Goal: Task Accomplishment & Management: Manage account settings

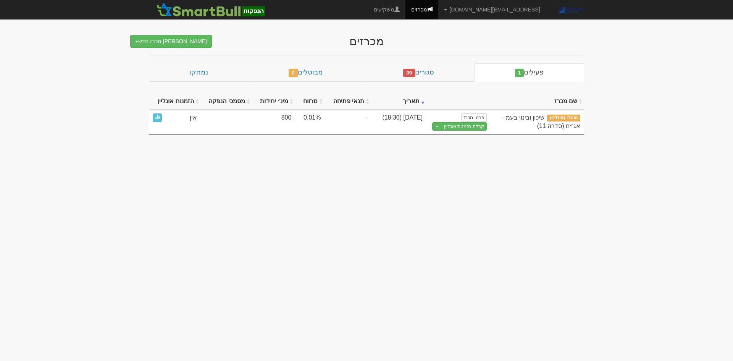
click at [371, 23] on div at bounding box center [366, 23] width 447 height 8
drag, startPoint x: 184, startPoint y: 151, endPoint x: 585, endPoint y: 46, distance: 414.7
click at [585, 46] on body "AlonHo@barak-capital.co.il הגדרות חשבונות הנפקה תבניות הודעות קיבול X" at bounding box center [366, 180] width 733 height 361
click at [598, 56] on body "AlonHo@barak-capital.co.il הגדרות חשבונות הנפקה תבניות הודעות קיבול X" at bounding box center [366, 180] width 733 height 361
drag, startPoint x: 598, startPoint y: 56, endPoint x: 93, endPoint y: 126, distance: 510.0
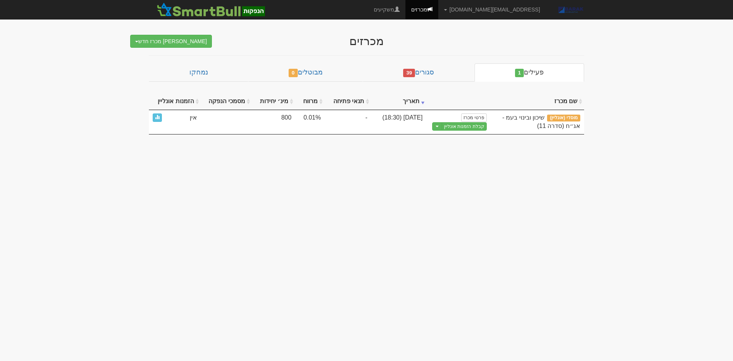
click at [93, 126] on body "AlonHo@barak-capital.co.il הגדרות חשבונות הנפקה תבניות הודעות קיבול X" at bounding box center [366, 180] width 733 height 361
click at [116, 144] on body "AlonHo@barak-capital.co.il הגדרות חשבונות הנפקה תבניות הודעות קיבול X" at bounding box center [366, 180] width 733 height 361
click at [176, 206] on body "AlonHo@barak-capital.co.il הגדרות חשבונות הנפקה תבניות הודעות קיבול X" at bounding box center [366, 180] width 733 height 361
drag, startPoint x: 170, startPoint y: 205, endPoint x: 688, endPoint y: 55, distance: 539.6
click at [688, 55] on body "AlonHo@barak-capital.co.il הגדרות חשבונות הנפקה תבניות הודעות קיבול X" at bounding box center [366, 180] width 733 height 361
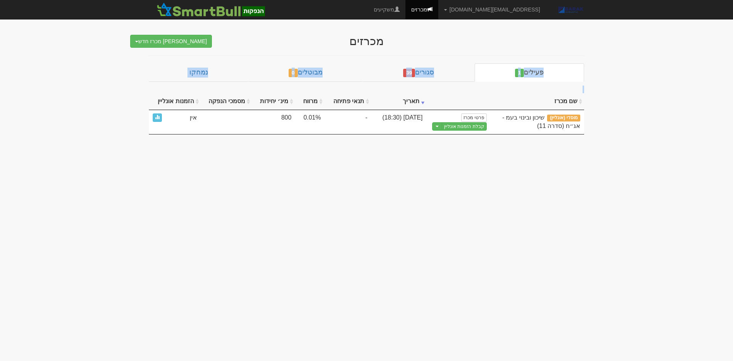
click at [686, 77] on body "AlonHo@barak-capital.co.il הגדרות חשבונות הנפקה תבניות הודעות קיבול X" at bounding box center [366, 180] width 733 height 361
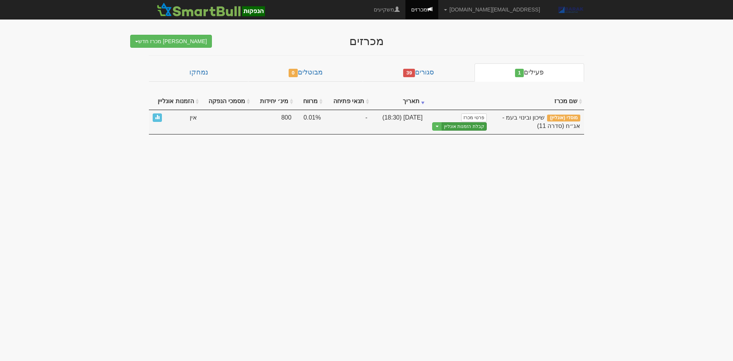
click at [473, 128] on link "קבלת הזמנות אונליין" at bounding box center [464, 126] width 45 height 9
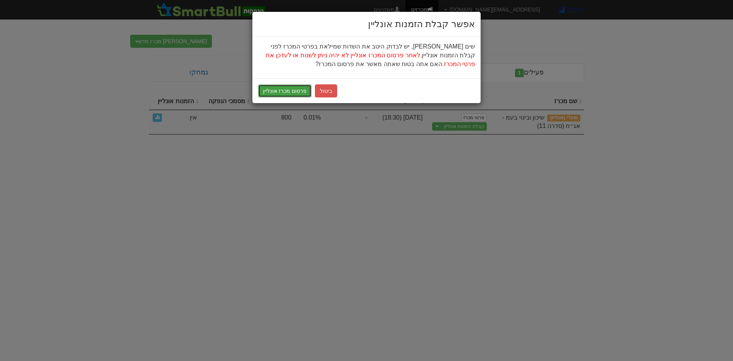
click at [286, 92] on button "פרסום מכרז אונליין" at bounding box center [284, 90] width 53 height 13
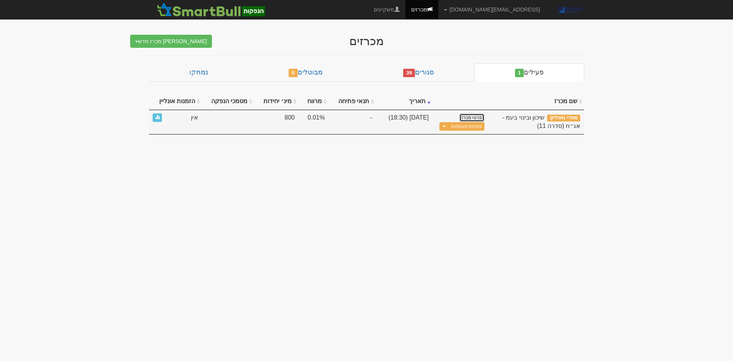
click at [464, 115] on link "פרטי מכרז" at bounding box center [471, 117] width 25 height 8
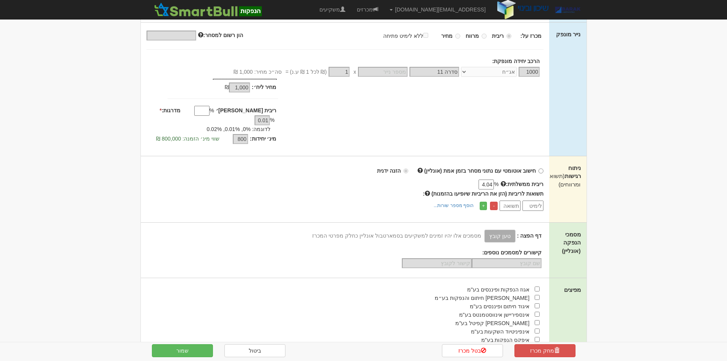
scroll to position [153, 0]
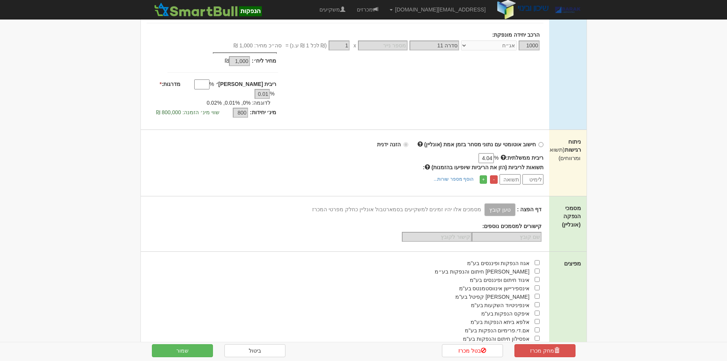
click at [502, 203] on div "דף הפצה : טען קובץ קישור לדף הפצה מסמכים אלו יהיו זמינים למשקיעים בסמארטבול אונ…" at bounding box center [341, 209] width 401 height 13
click at [362, 232] on div at bounding box center [341, 237] width 401 height 10
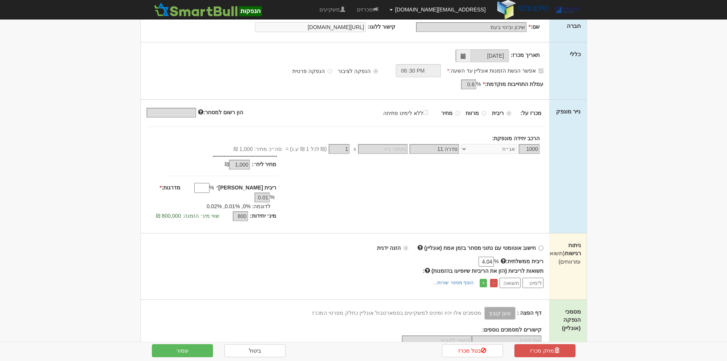
scroll to position [0, 0]
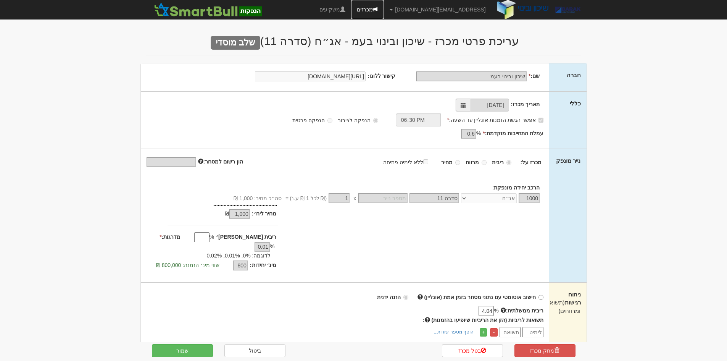
click at [384, 12] on link "מכרזים" at bounding box center [367, 9] width 33 height 19
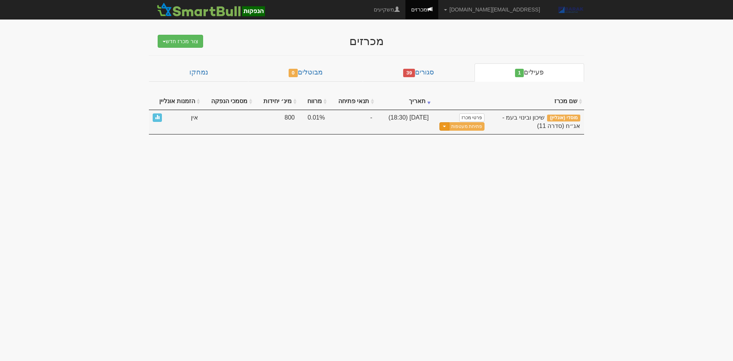
click at [444, 126] on button "Toggle Dropdown" at bounding box center [444, 126] width 10 height 9
click at [476, 117] on link "פרטי מכרז" at bounding box center [471, 117] width 25 height 8
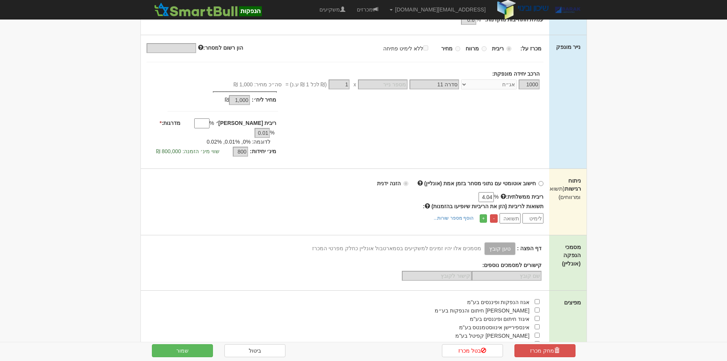
scroll to position [115, 0]
click at [507, 241] on div "דף הפצה : טען קובץ קישור לדף הפצה מסמכים אלו יהיו זמינים למשקיעים בסמארטבול אונ…" at bounding box center [341, 247] width 401 height 13
click at [508, 241] on div "דף הפצה : טען קובץ קישור לדף הפצה מסמכים אלו יהיו זמינים למשקיעים בסמארטבול אונ…" at bounding box center [341, 247] width 401 height 13
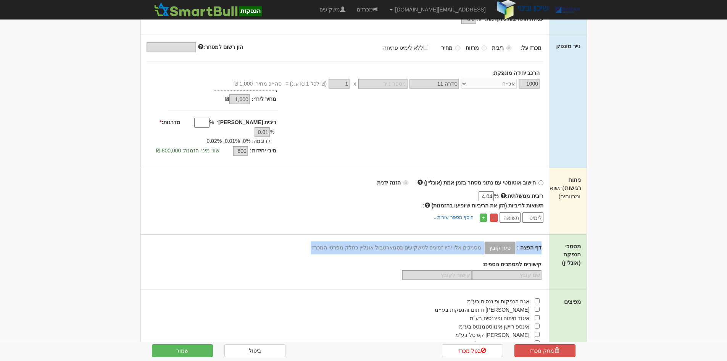
click at [508, 241] on div "דף הפצה : טען קובץ קישור לדף הפצה מסמכים אלו יהיו זמינים למשקיעים בסמארטבול אונ…" at bounding box center [341, 247] width 401 height 13
drag, startPoint x: 455, startPoint y: 242, endPoint x: 455, endPoint y: 249, distance: 6.9
click at [455, 242] on div "דף הפצה : טען קובץ קישור לדף הפצה מסמכים אלו יהיו זמינים למשקיעים בסמארטבול אונ…" at bounding box center [341, 247] width 401 height 13
click at [455, 249] on div "דף הפצה : טען קובץ קישור לדף הפצה מסמכים אלו יהיו זמינים למשקיעים בסמארטבול אונ…" at bounding box center [345, 260] width 409 height 39
click at [469, 260] on div "קישורים למסמכים נוספים:" at bounding box center [341, 264] width 401 height 8
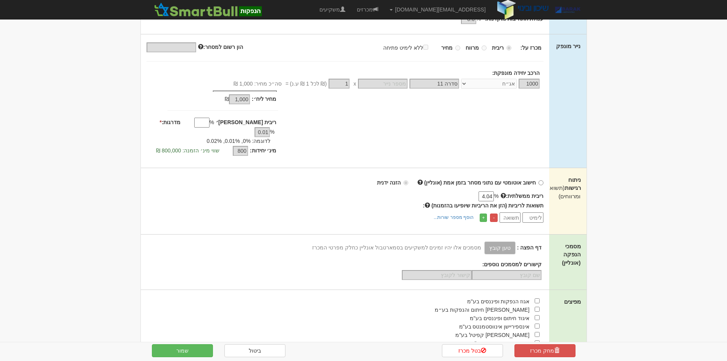
click at [505, 241] on div "דף הפצה : טען קובץ קישור לדף הפצה מסמכים אלו יהיו זמינים למשקיעים בסמארטבול אונ…" at bounding box center [341, 247] width 401 height 13
click at [455, 250] on div "דף הפצה : טען קובץ קישור לדף הפצה מסמכים אלו יהיו זמינים למשקיעים בסמארטבול אונ…" at bounding box center [345, 260] width 409 height 39
click at [511, 241] on div "דף הפצה : טען קובץ קישור לדף הפצה מסמכים אלו יהיו זמינים למשקיעים בסמארטבול אונ…" at bounding box center [341, 247] width 401 height 13
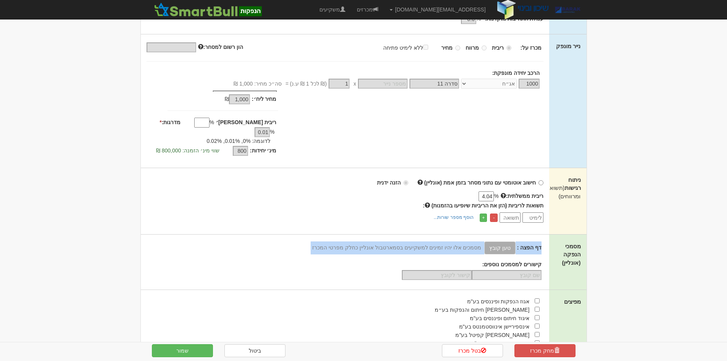
click at [511, 241] on div "דף הפצה : טען קובץ קישור לדף הפצה מסמכים אלו יהיו זמינים למשקיעים בסמארטבול אונ…" at bounding box center [341, 247] width 401 height 13
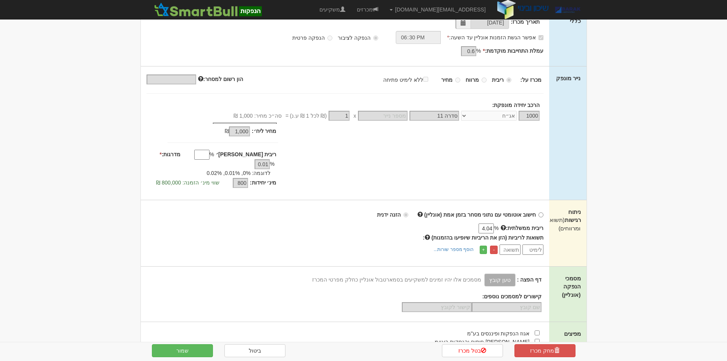
scroll to position [0, 0]
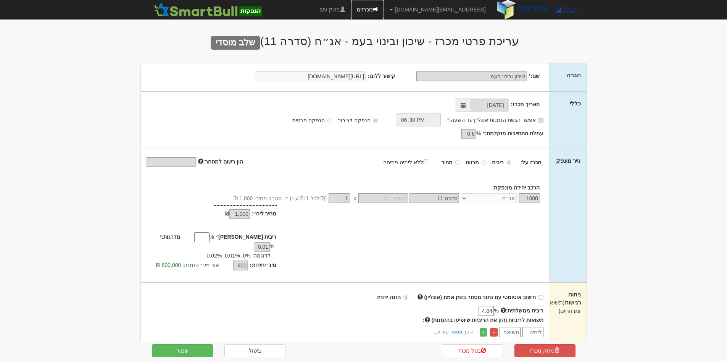
click at [384, 15] on link "מכרזים" at bounding box center [367, 9] width 33 height 19
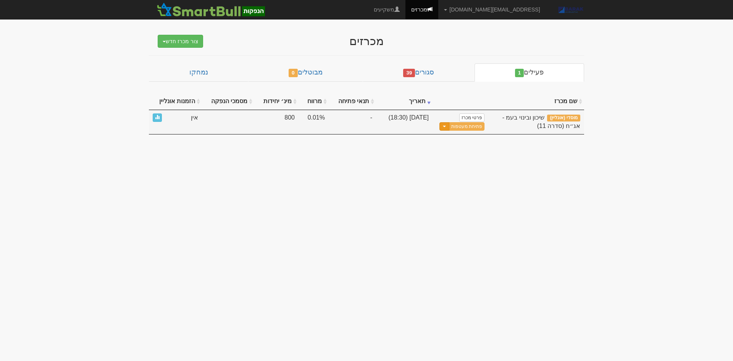
click at [446, 126] on span "button" at bounding box center [444, 127] width 3 height 2
click at [441, 145] on link "עדכן מסמכי הנפקה" at bounding box center [448, 149] width 73 height 10
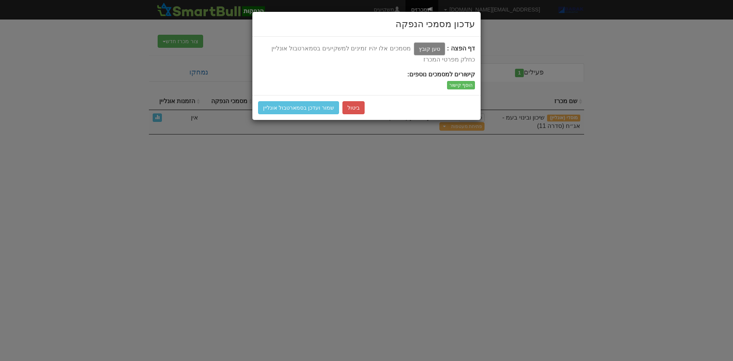
click at [430, 53] on label "טען קובץ" at bounding box center [429, 48] width 31 height 13
click at [412, 53] on input "טען קובץ" at bounding box center [412, 48] width 0 height 9
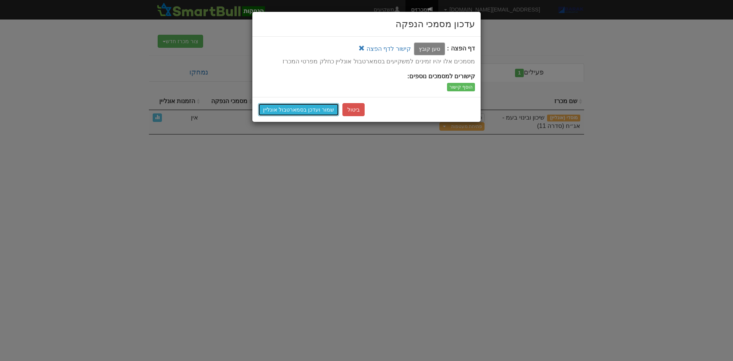
click at [298, 110] on button "שמור ועדכן בסמארטבול אונליין" at bounding box center [298, 109] width 81 height 13
